Goal: Information Seeking & Learning: Learn about a topic

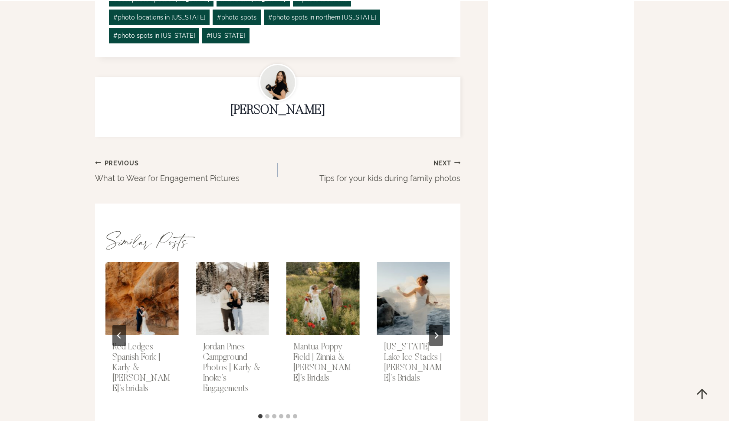
scroll to position [11430, 0]
click at [437, 325] on button "Next" at bounding box center [436, 335] width 14 height 21
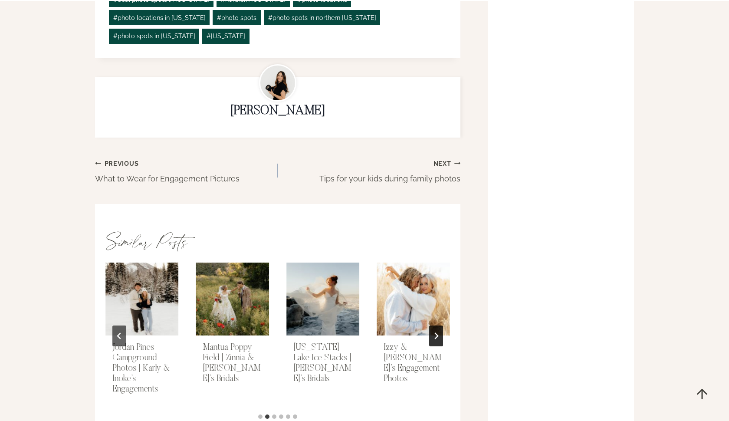
click at [437, 325] on button "Next" at bounding box center [436, 335] width 14 height 21
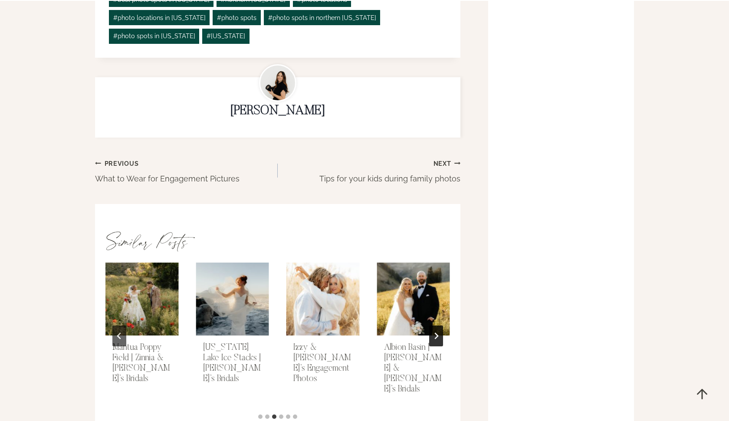
click at [437, 325] on button "Next" at bounding box center [436, 335] width 14 height 21
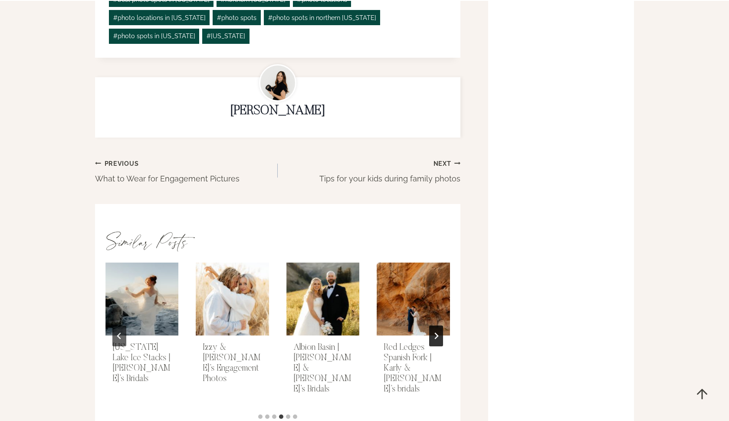
click at [437, 325] on button "Next" at bounding box center [436, 335] width 14 height 21
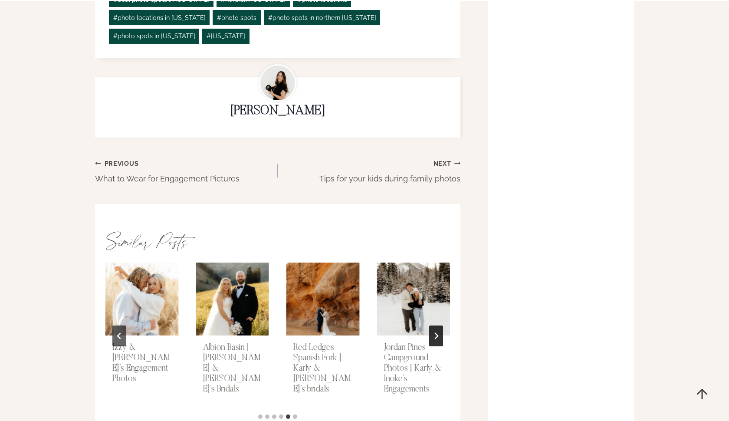
click at [437, 332] on icon "Next" at bounding box center [436, 335] width 7 height 7
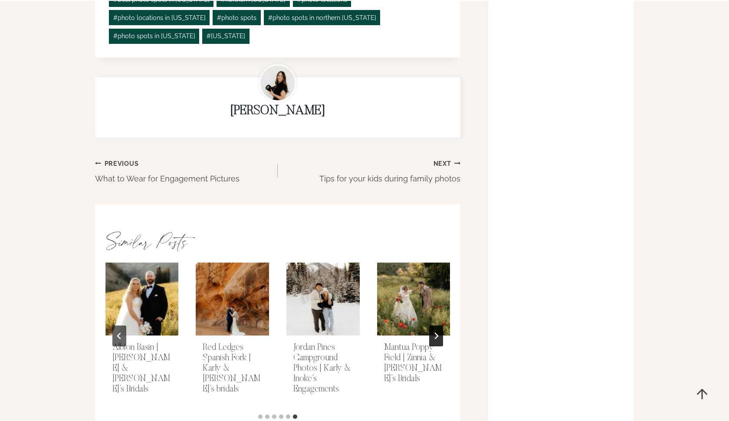
click at [435, 332] on icon "Go to first slide" at bounding box center [436, 335] width 7 height 7
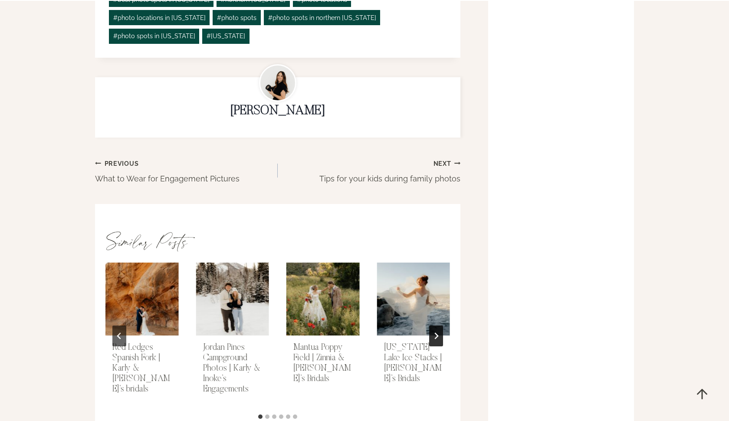
click at [434, 325] on button "Next" at bounding box center [436, 335] width 14 height 21
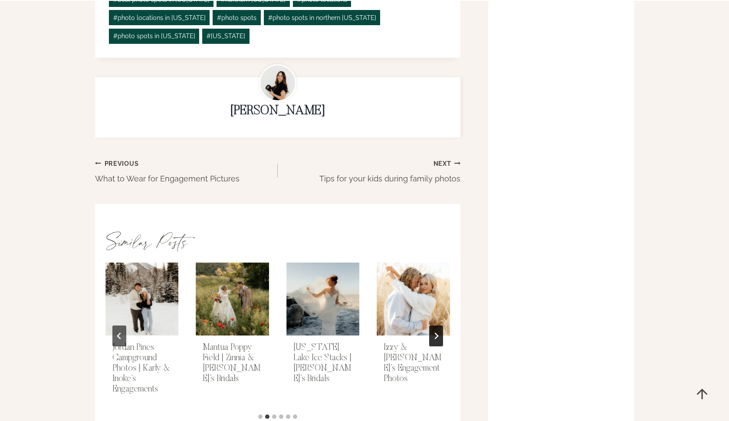
click at [434, 325] on button "Next" at bounding box center [436, 335] width 14 height 21
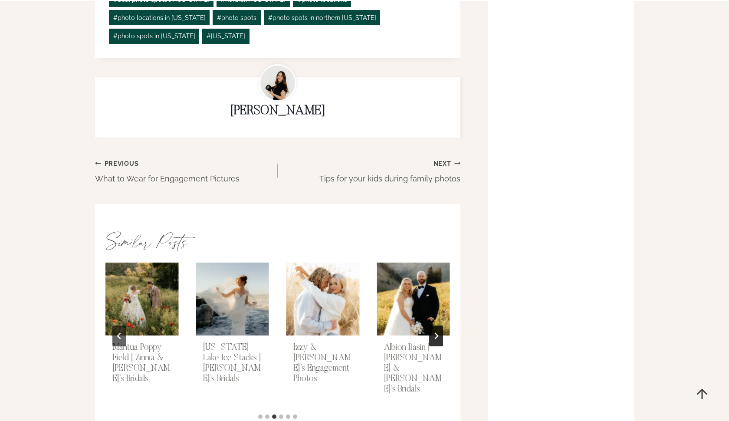
click at [434, 325] on button "Next" at bounding box center [436, 335] width 14 height 21
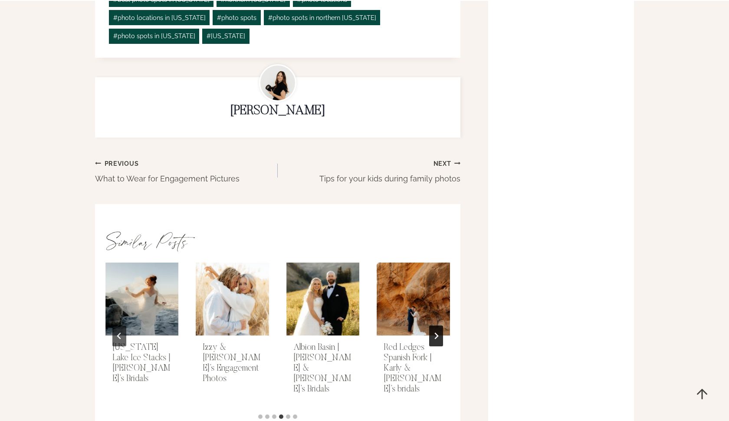
click at [434, 325] on button "Next" at bounding box center [436, 335] width 14 height 21
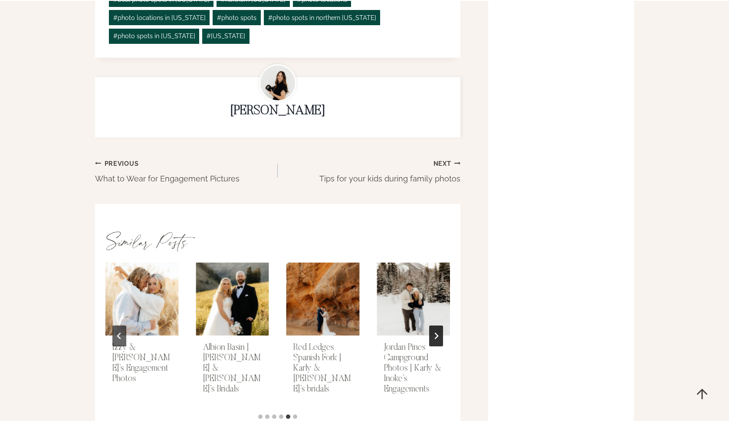
click at [434, 325] on button "Next" at bounding box center [436, 335] width 14 height 21
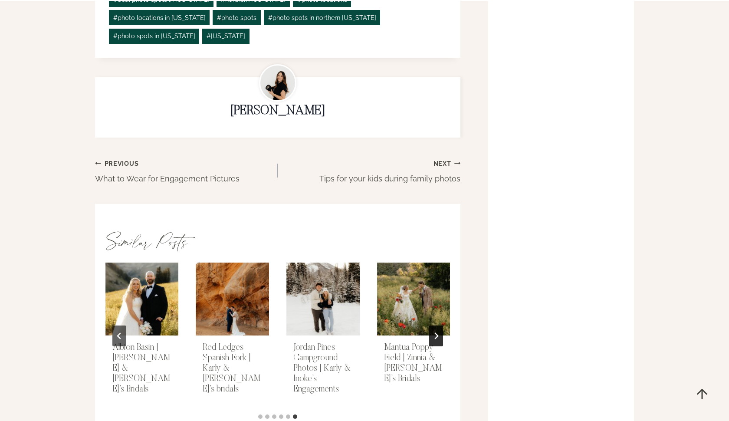
click at [434, 325] on button "Next" at bounding box center [436, 335] width 14 height 21
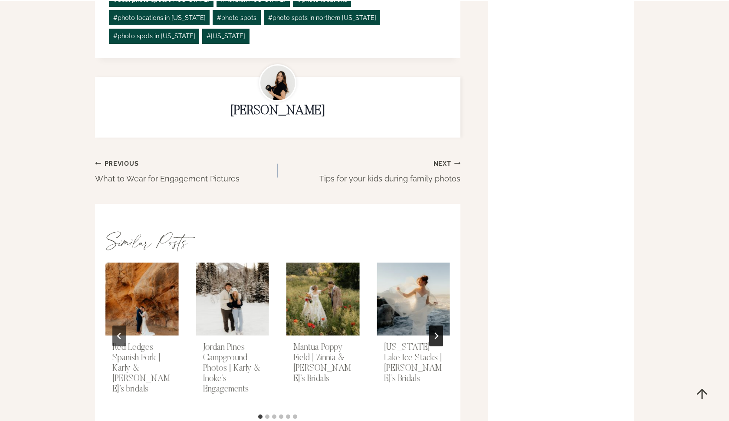
click at [434, 325] on button "Next" at bounding box center [436, 335] width 14 height 21
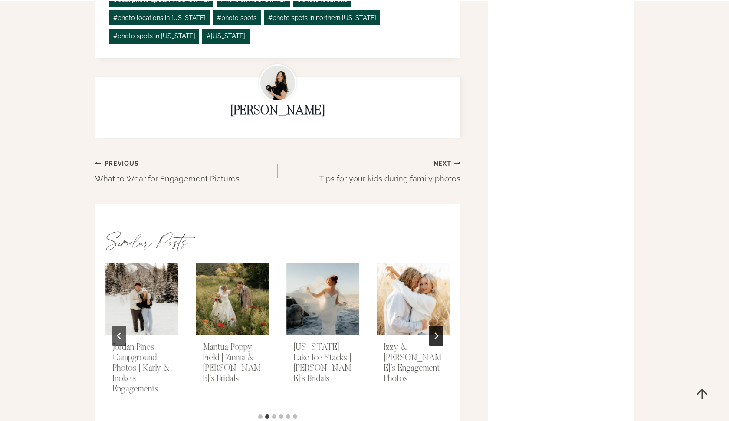
click at [434, 325] on button "Next" at bounding box center [436, 335] width 14 height 21
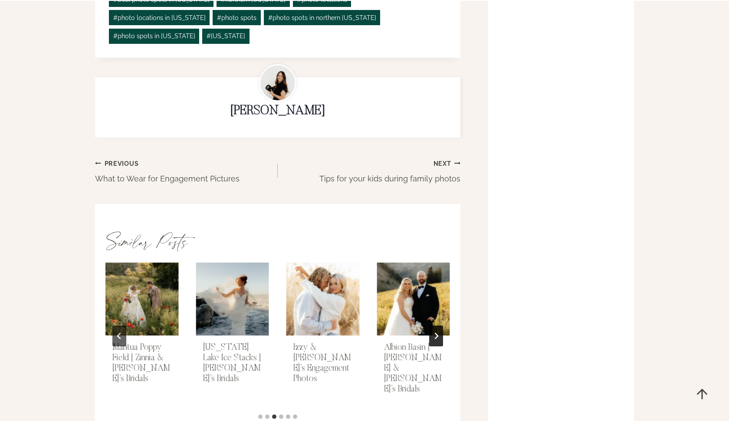
click at [434, 325] on button "Next" at bounding box center [436, 335] width 14 height 21
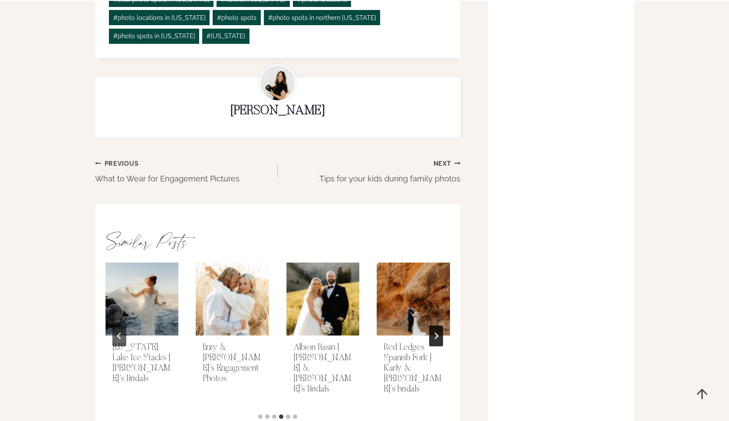
click at [434, 325] on button "Next" at bounding box center [436, 335] width 14 height 21
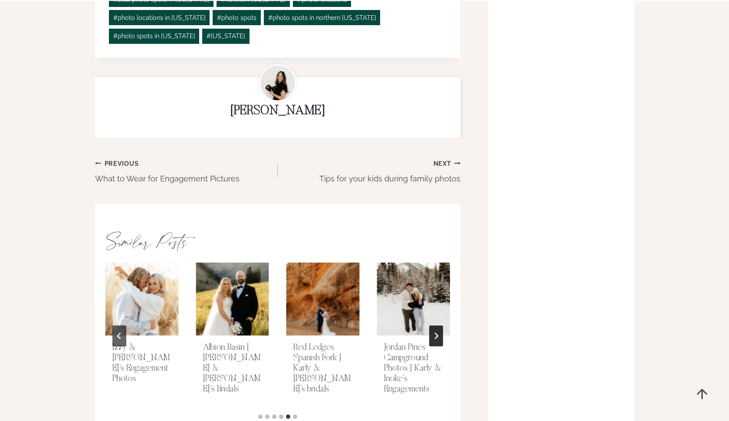
click at [434, 325] on button "Next" at bounding box center [436, 335] width 14 height 21
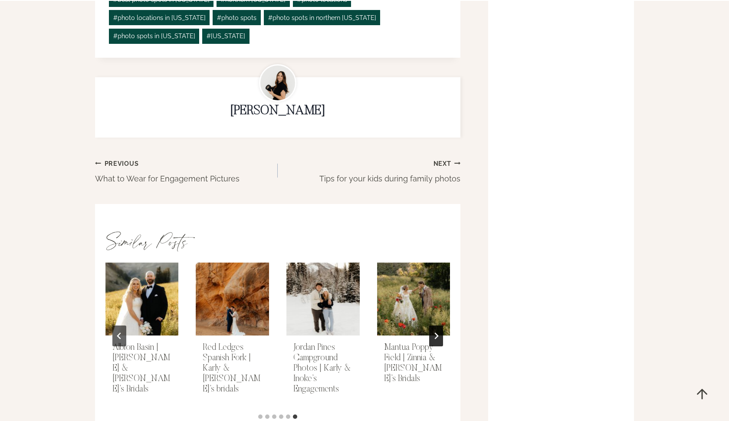
click at [434, 325] on button "Next" at bounding box center [436, 335] width 14 height 21
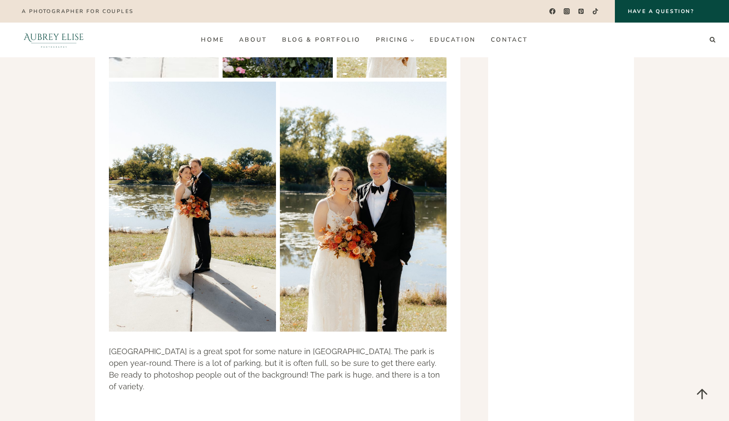
scroll to position [4224, 0]
